Goal: Find specific page/section

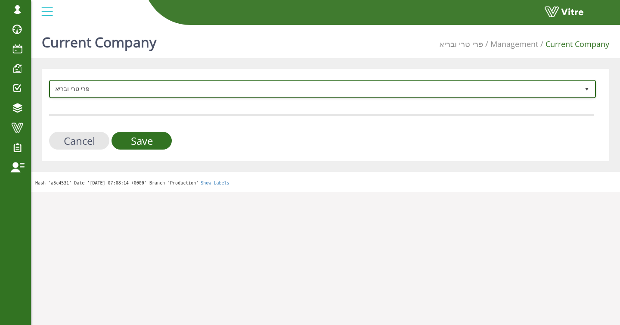
click at [145, 85] on span "פרי טרי ובריא" at bounding box center [314, 89] width 529 height 16
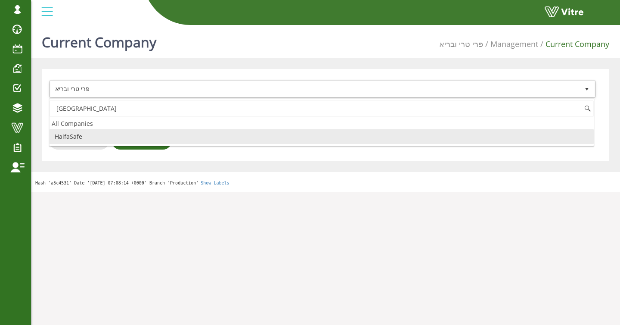
type input "haifa"
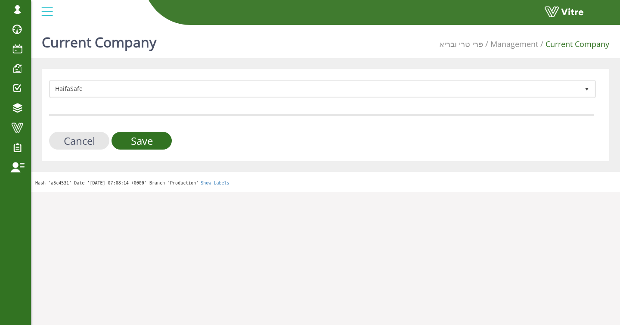
click at [146, 130] on form "HaifaSafe 151 Cancel Save" at bounding box center [321, 115] width 545 height 70
click at [147, 139] on input "Save" at bounding box center [142, 141] width 60 height 18
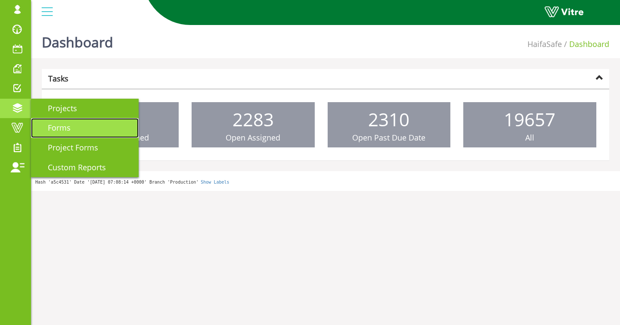
click at [54, 125] on span "Forms" at bounding box center [53, 127] width 33 height 10
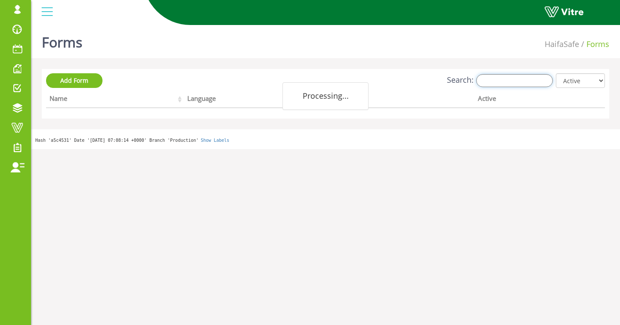
click at [495, 83] on input "Search:" at bounding box center [514, 80] width 77 height 13
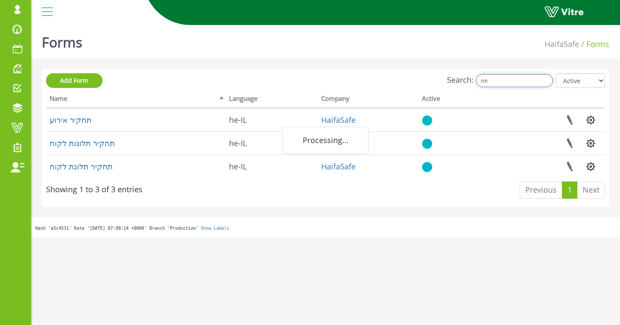
type input "ת"
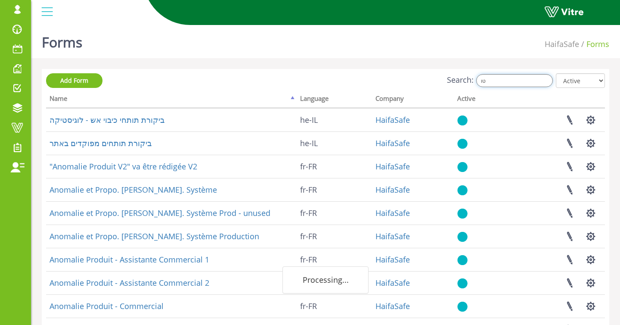
type input "ט"
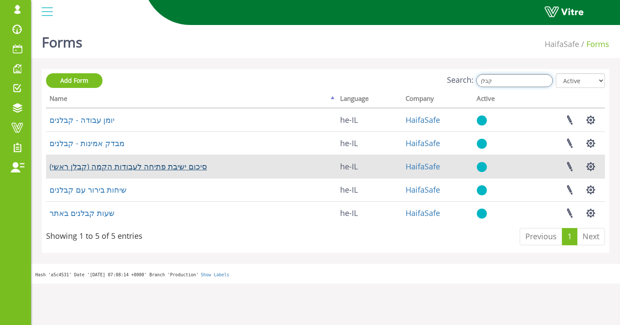
type input "קבלן"
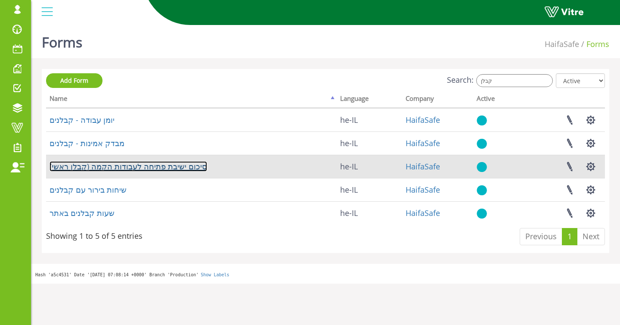
click at [149, 164] on link "סיכום ישיבת פתיחה לעבודות הקמה (קבלן ראשי)" at bounding box center [129, 166] width 158 height 10
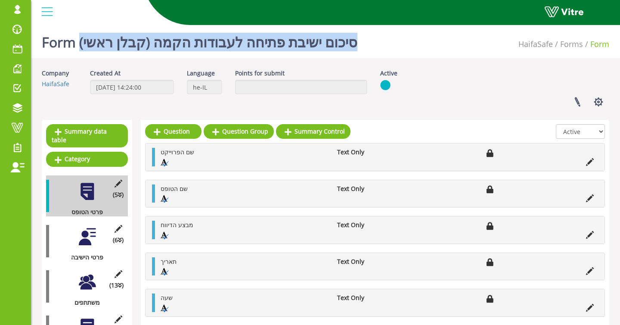
drag, startPoint x: 82, startPoint y: 43, endPoint x: 394, endPoint y: 41, distance: 312.4
click at [394, 41] on div "Form סיכום ישיבת פתיחה לעבודות הקמה (קבלן ראשי) HaifaSafe Forms Form" at bounding box center [325, 40] width 589 height 37
copy h1 "סיכום ישיבת פתיחה לעבודות הקמה (קבלן ראשי)"
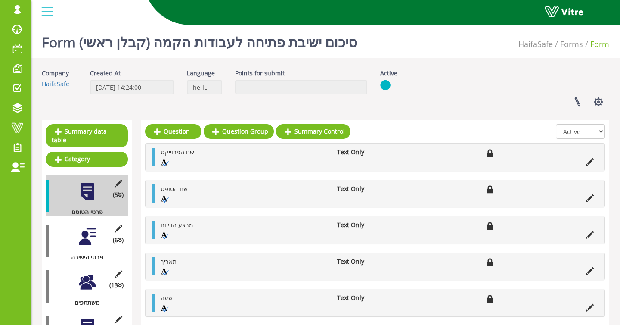
click at [81, 240] on div at bounding box center [87, 236] width 19 height 19
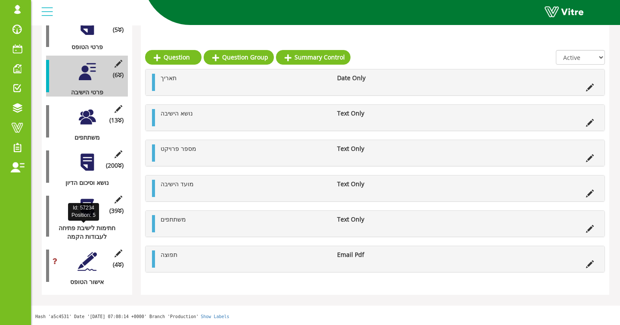
scroll to position [174, 0]
click at [86, 266] on div at bounding box center [87, 261] width 19 height 19
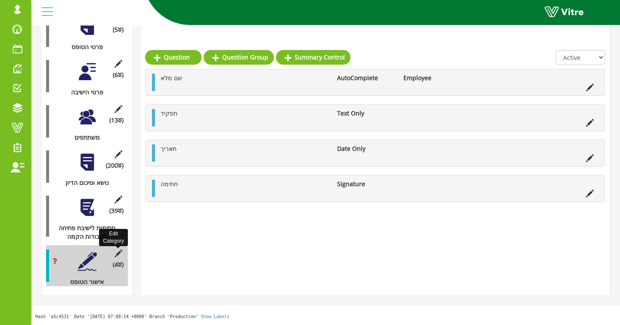
click at [117, 252] on icon at bounding box center [118, 253] width 11 height 8
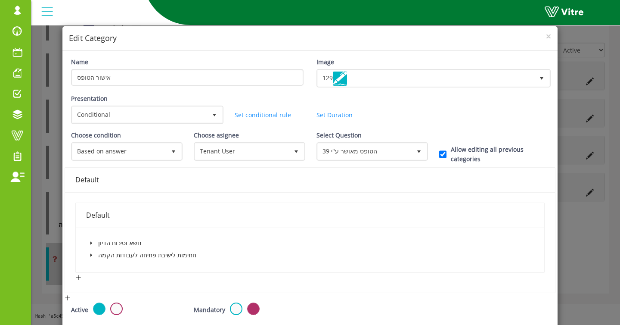
click at [59, 222] on div "× Edit Category Name אישור הטופס Image 129 129 Presentation Conditional 5 Set D…" at bounding box center [310, 162] width 620 height 325
